Goal: Information Seeking & Learning: Learn about a topic

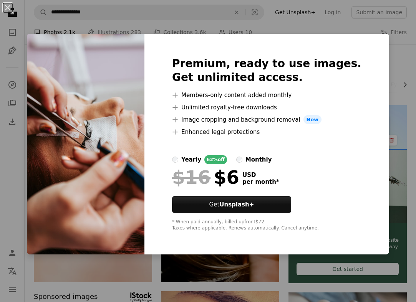
scroll to position [478, 0]
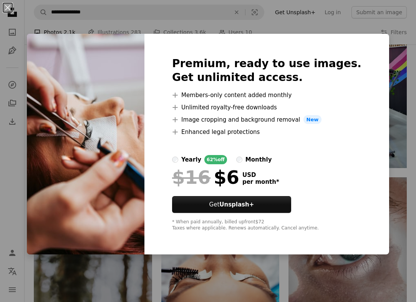
click at [70, 22] on div "An X shape Premium, ready to use images. Get unlimited access. A plus sign Memb…" at bounding box center [208, 151] width 416 height 302
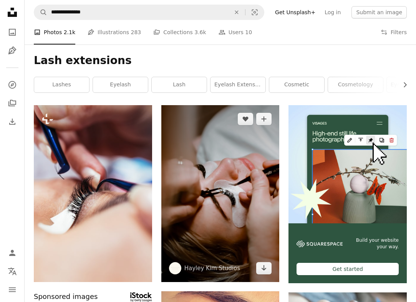
scroll to position [0, 0]
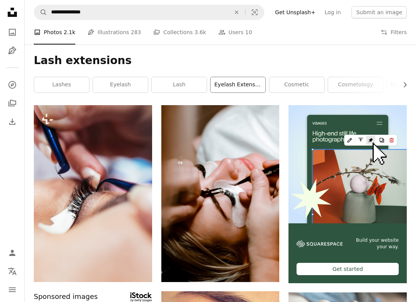
click at [228, 80] on link "eyelash extensions" at bounding box center [238, 84] width 55 height 15
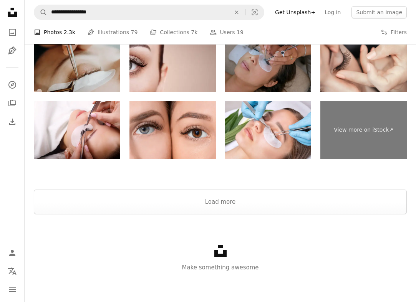
scroll to position [1114, 0]
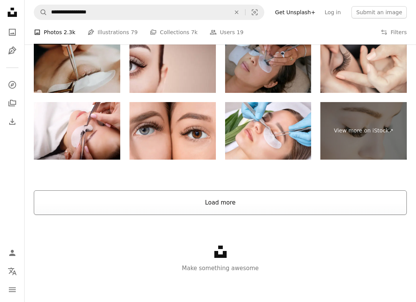
click at [181, 202] on button "Load more" at bounding box center [220, 203] width 373 height 25
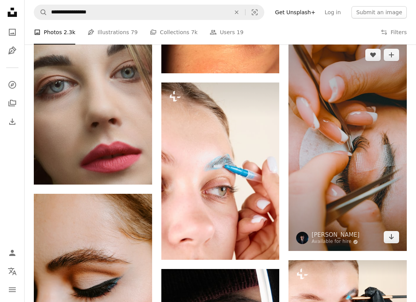
scroll to position [6236, 0]
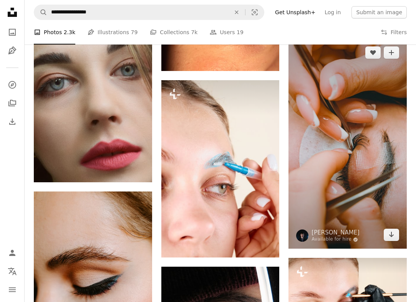
click at [343, 128] on img at bounding box center [348, 144] width 118 height 210
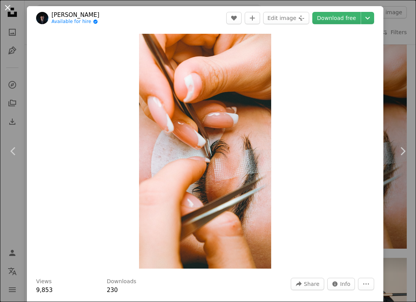
click at [6, 7] on button "An X shape" at bounding box center [7, 7] width 9 height 9
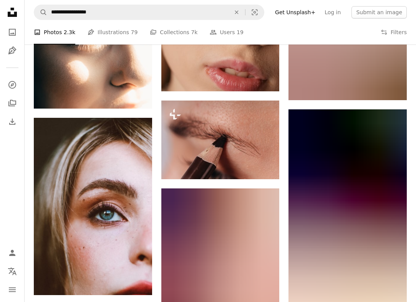
scroll to position [7556, 0]
